Goal: Task Accomplishment & Management: Manage account settings

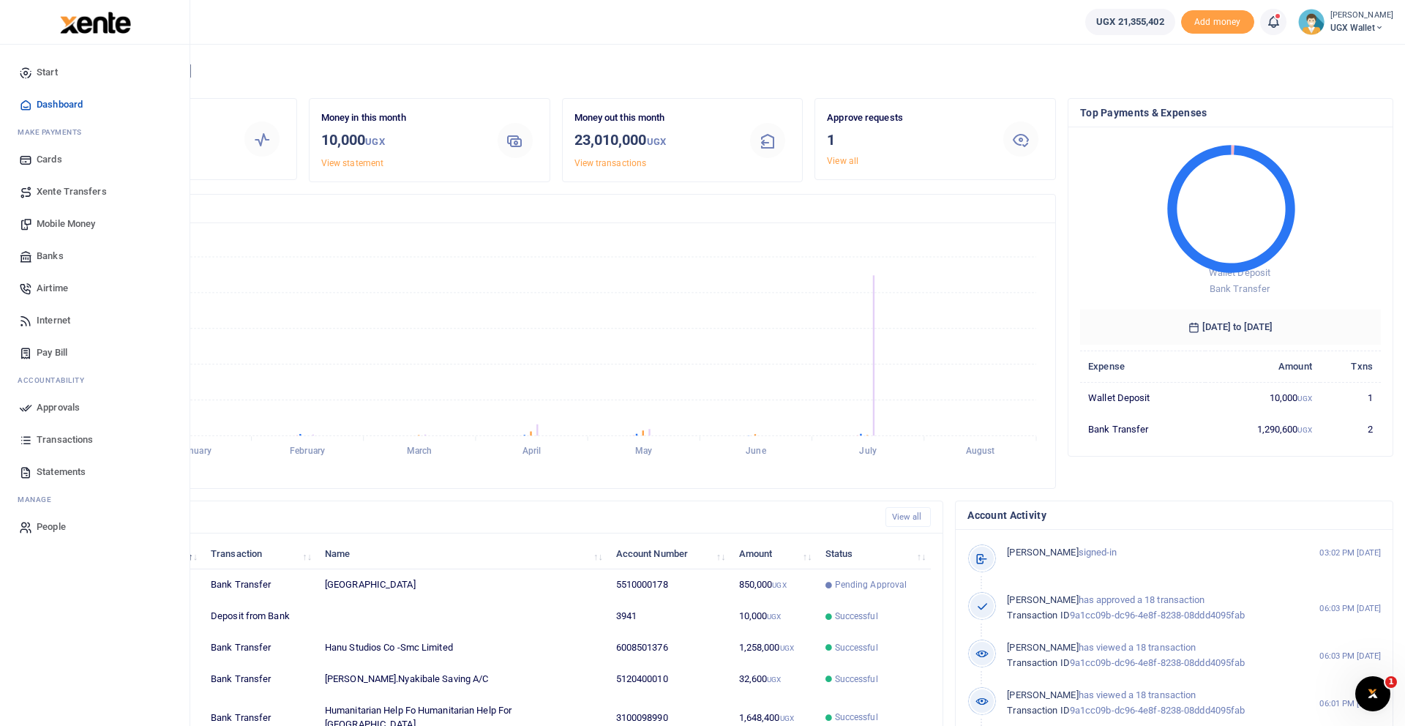
click at [64, 413] on span "Approvals" at bounding box center [58, 407] width 43 height 15
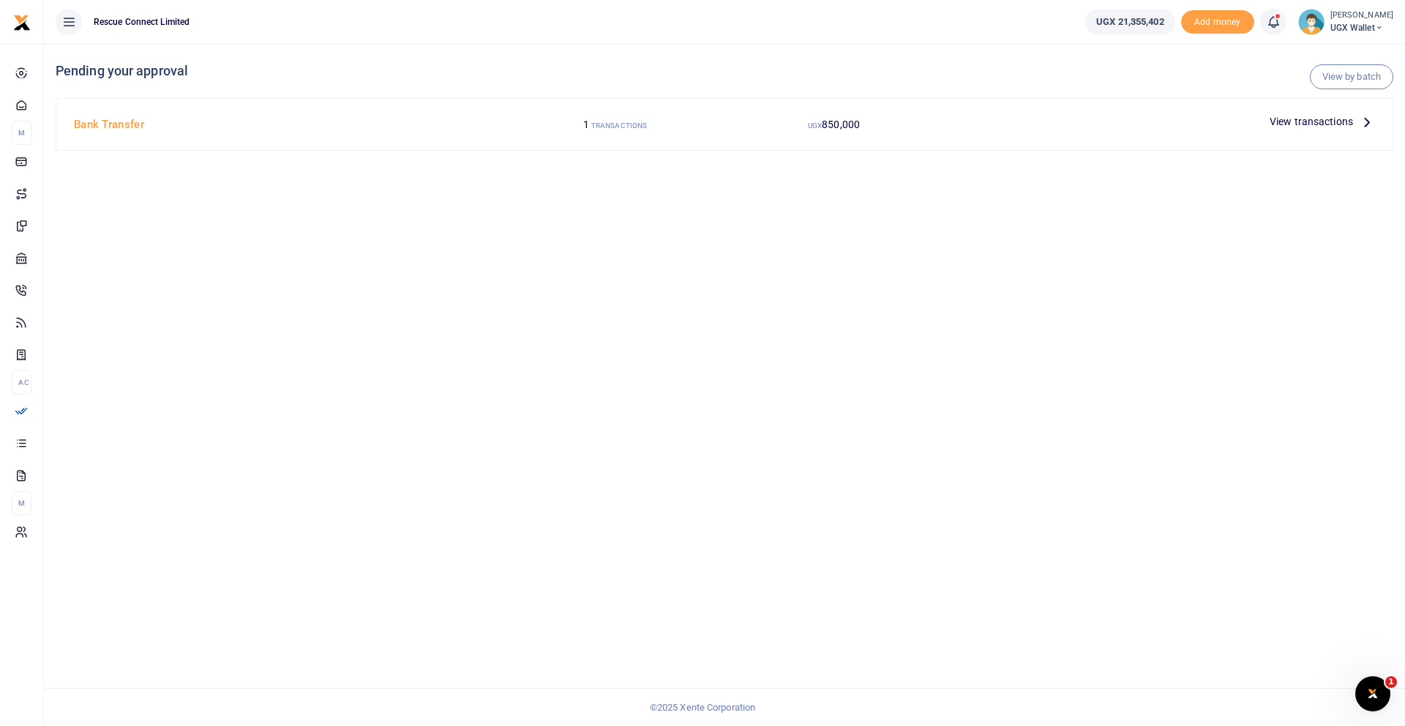
click at [105, 127] on h4 "Bank Transfer" at bounding box center [287, 124] width 426 height 16
click at [1366, 121] on icon at bounding box center [1367, 121] width 16 height 16
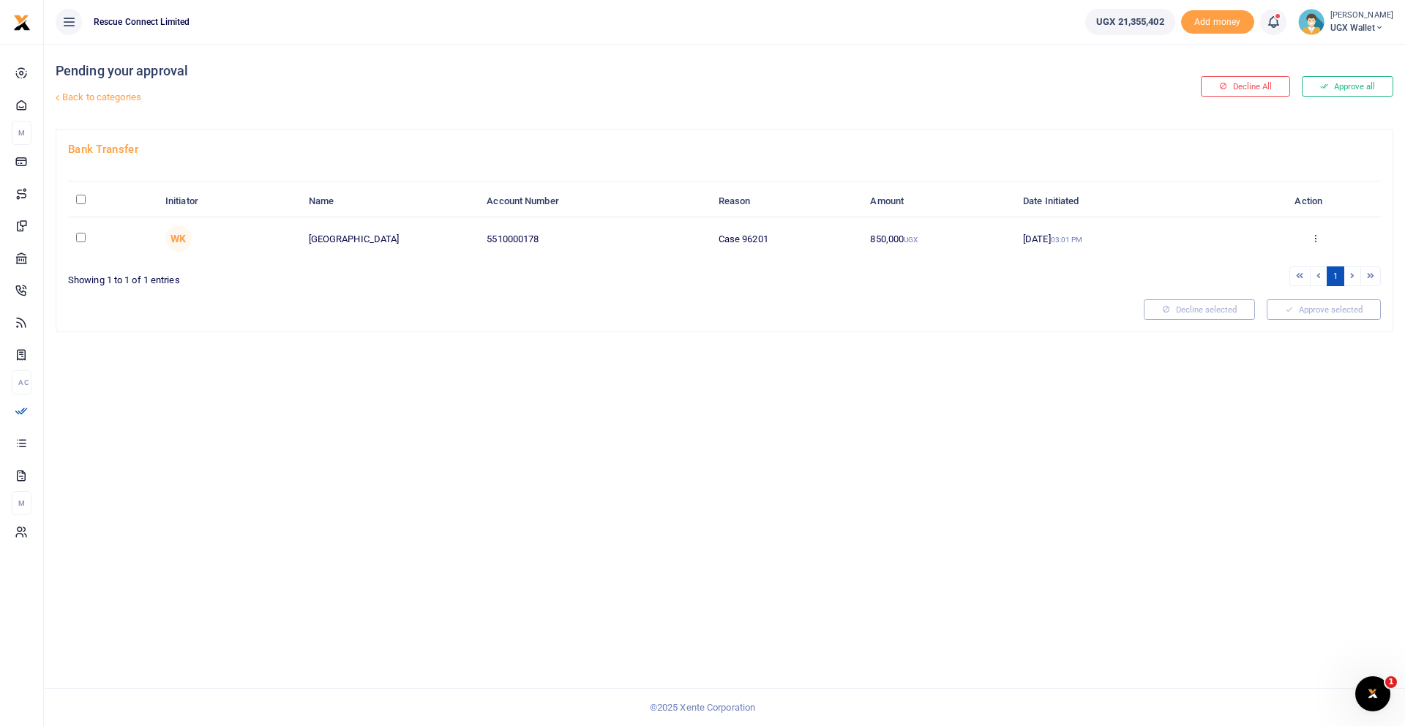
click at [81, 200] on input "\a \a : activate to sort column descending" at bounding box center [81, 200] width 10 height 10
checkbox input "true"
click at [1289, 304] on button "Approve selected (1)" at bounding box center [1318, 309] width 124 height 20
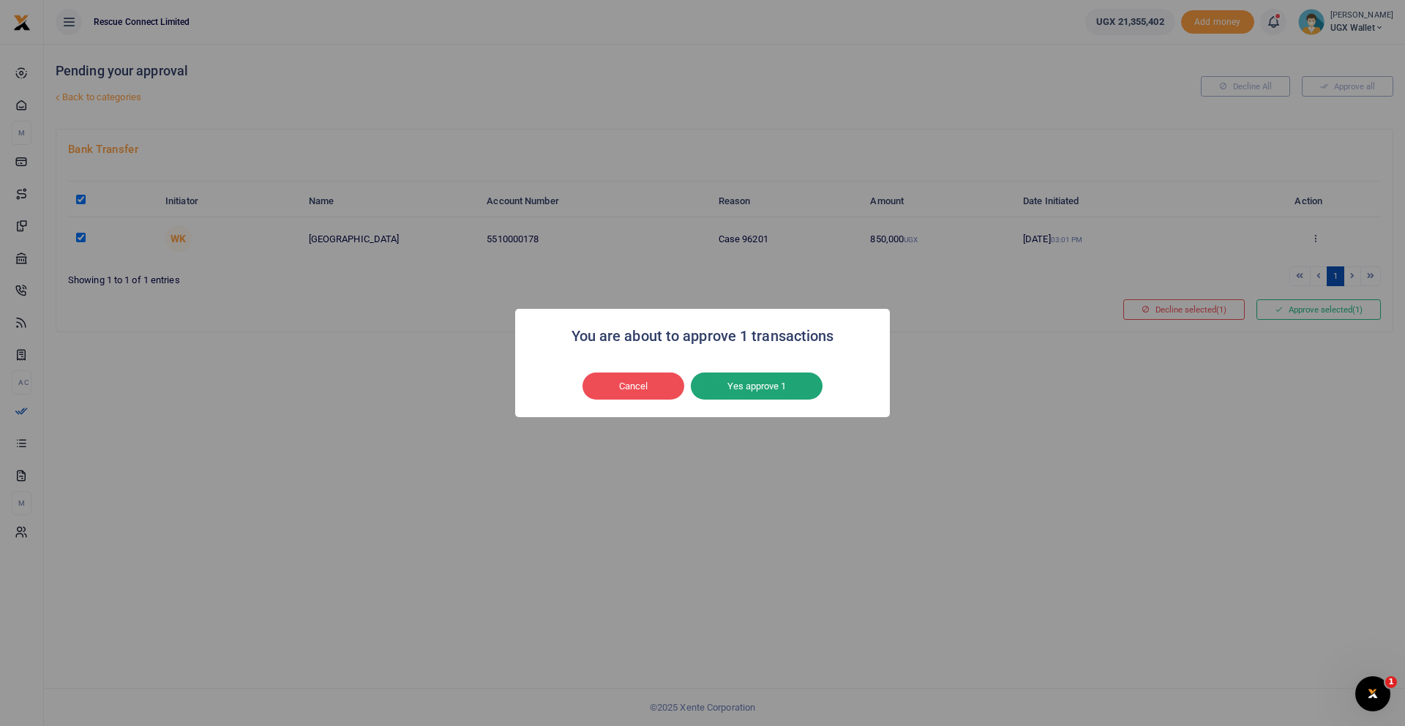
click at [769, 386] on button "Yes approve 1" at bounding box center [757, 386] width 132 height 28
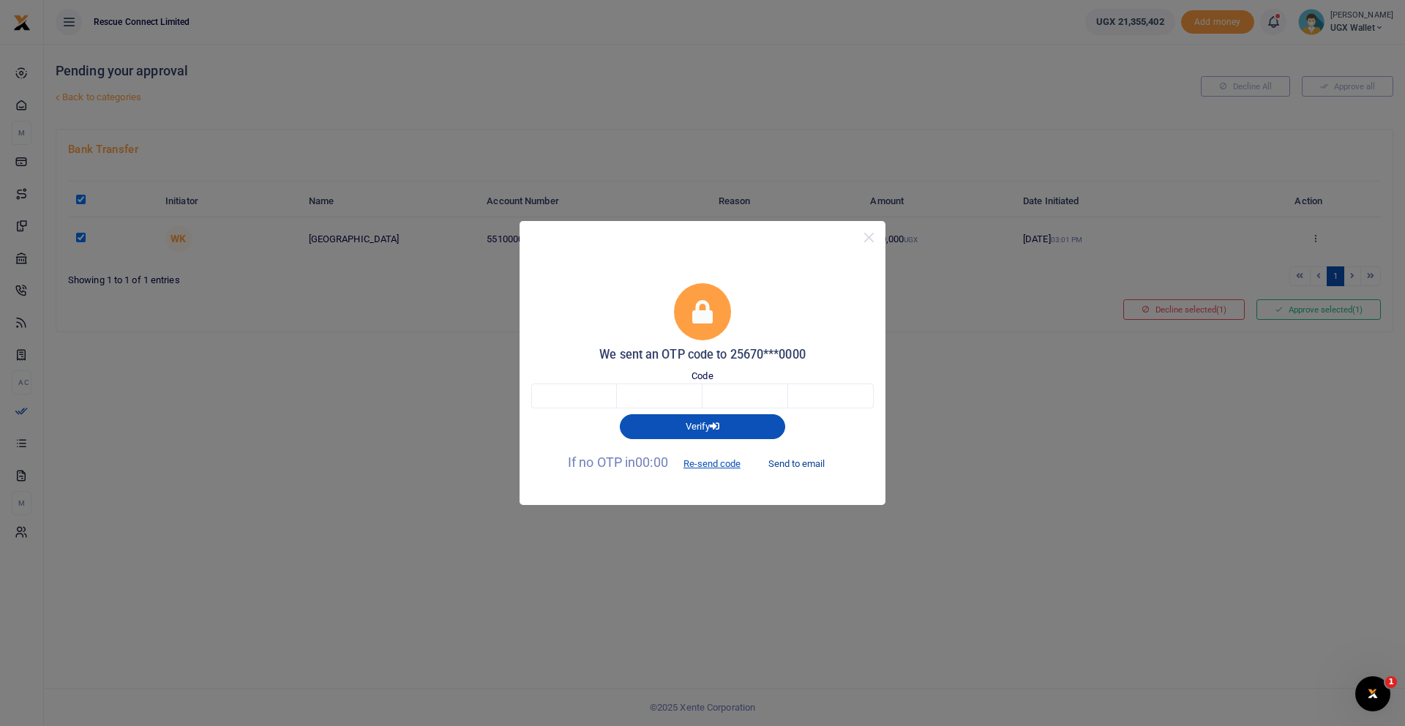
click at [789, 464] on button "Send to email" at bounding box center [796, 463] width 81 height 25
click at [572, 397] on input "text" at bounding box center [574, 395] width 86 height 25
type input "4"
type input "9"
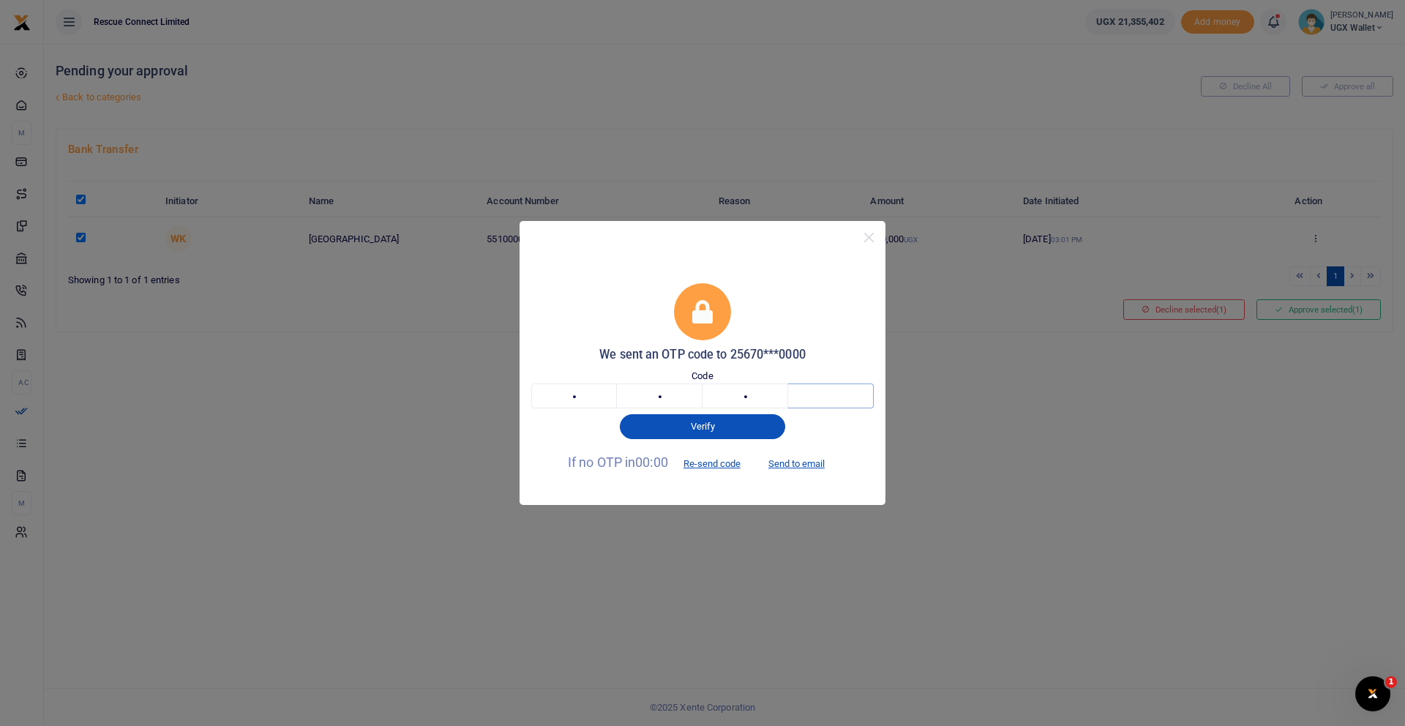
type input "1"
